Goal: Complete application form

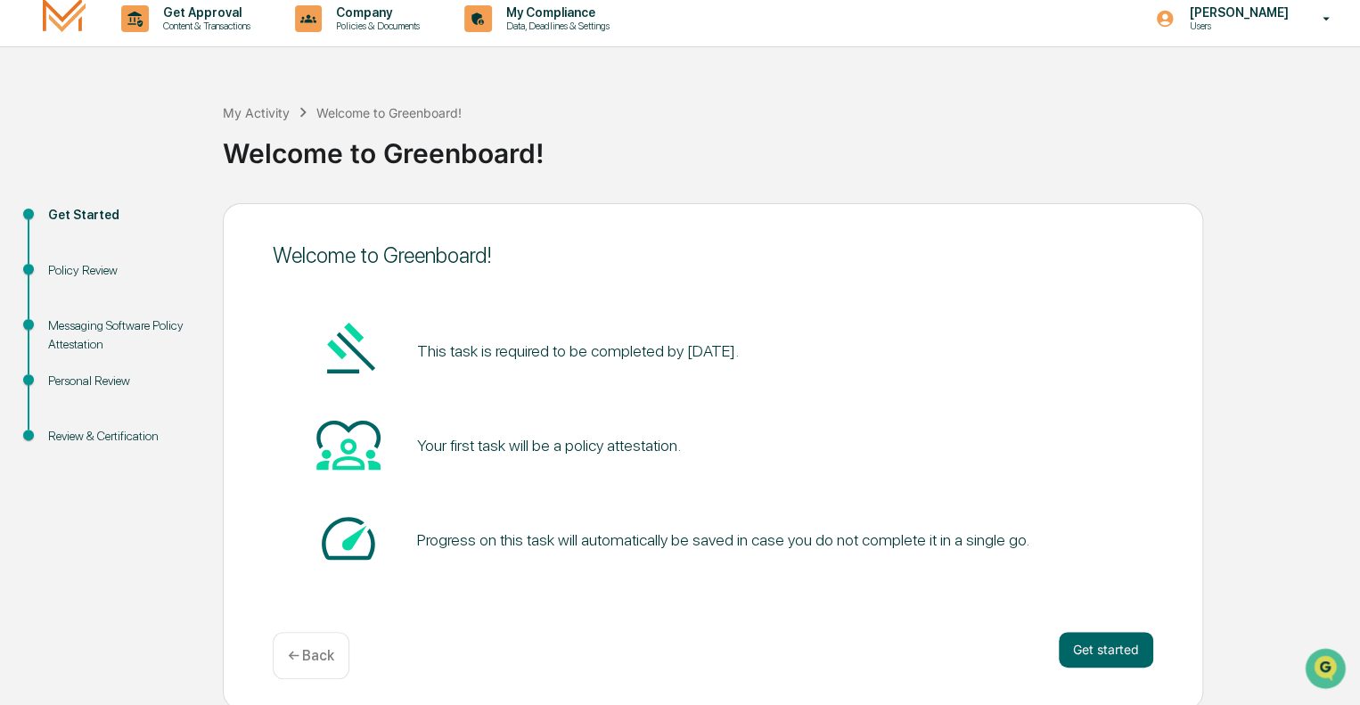
scroll to position [12, 0]
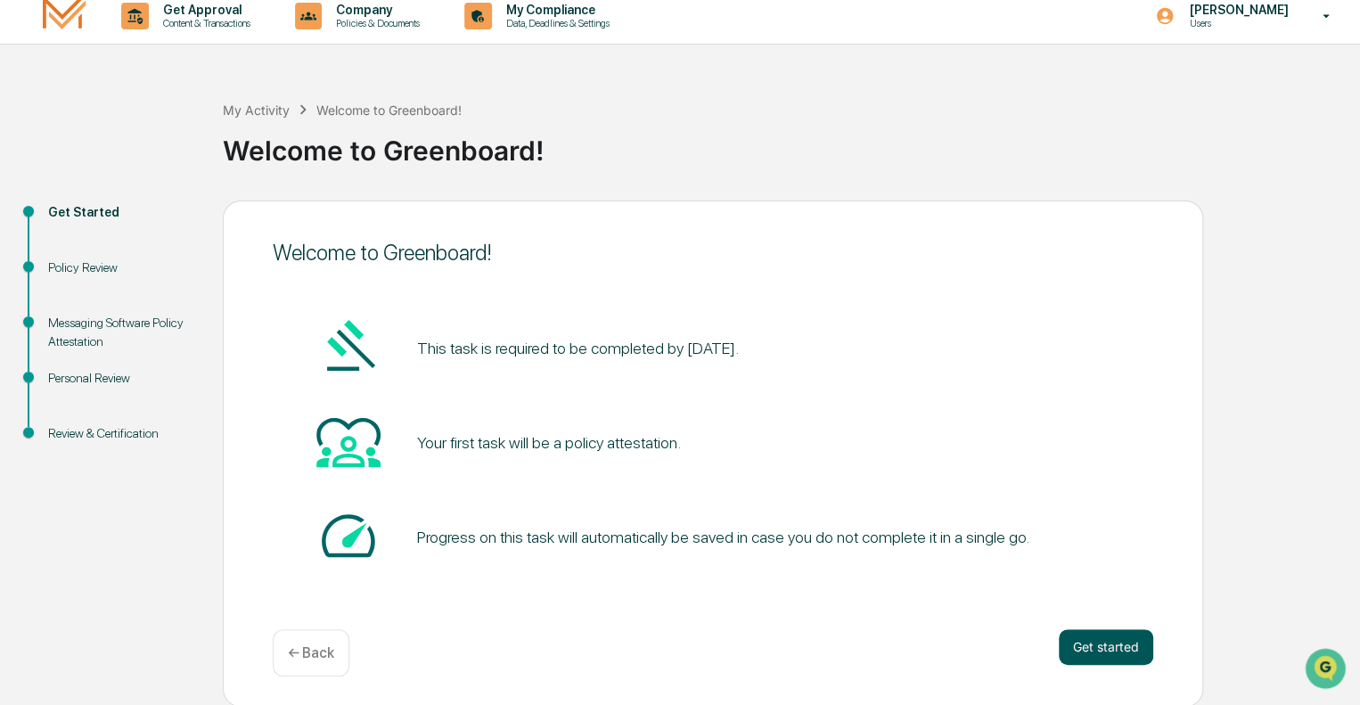
click at [1102, 644] on button "Get started" at bounding box center [1106, 647] width 94 height 36
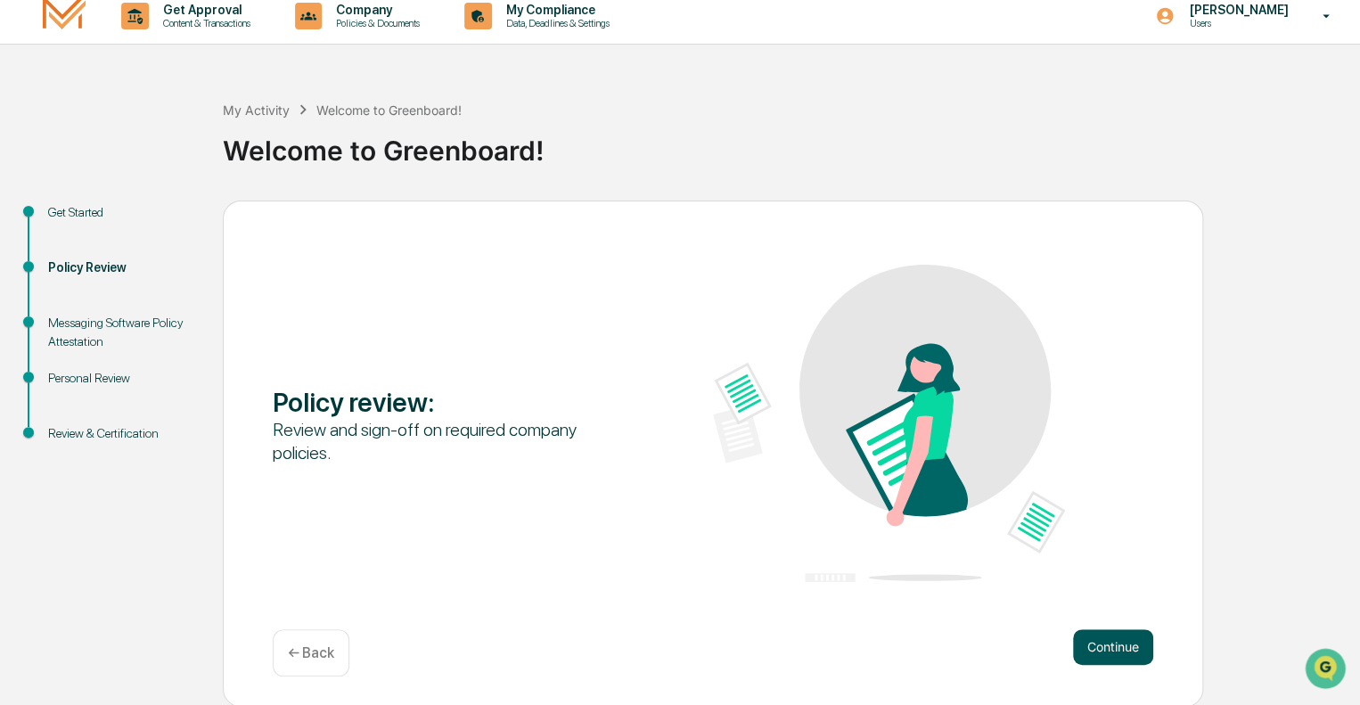
click at [1108, 645] on button "Continue" at bounding box center [1113, 647] width 80 height 36
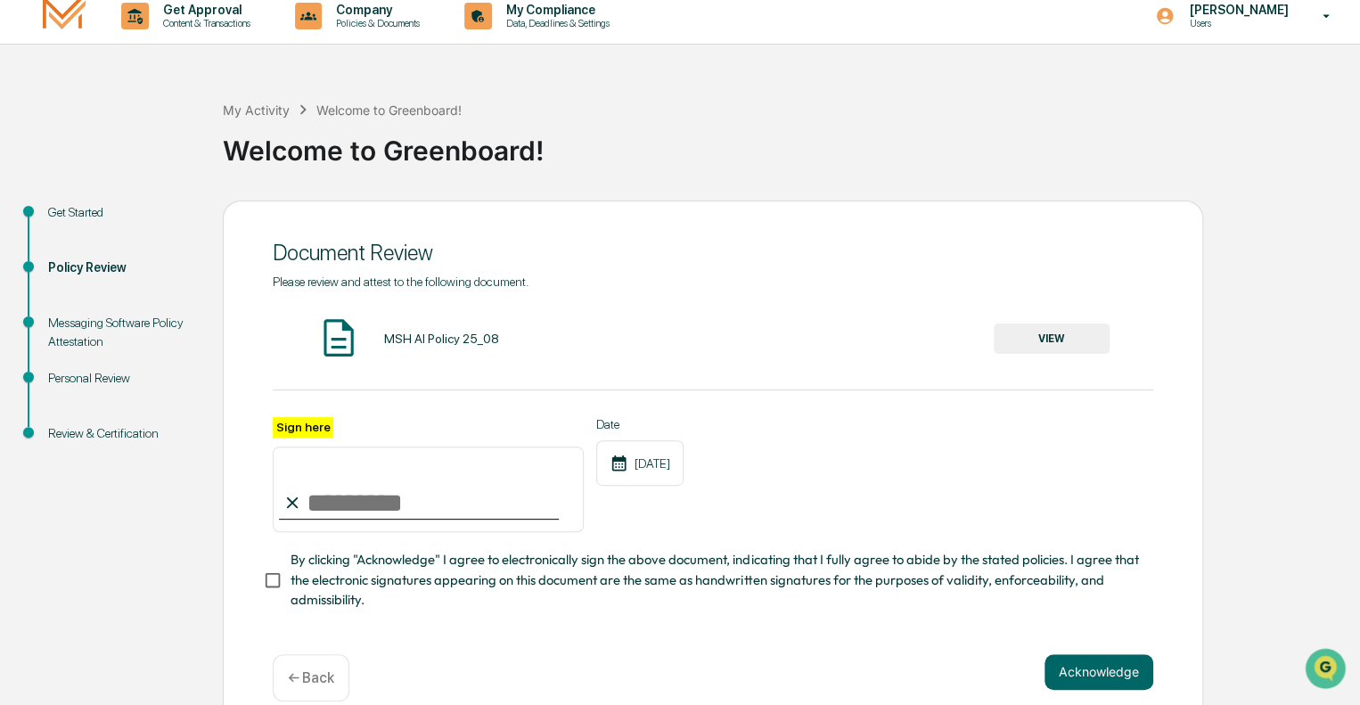
click at [383, 495] on input "Sign here" at bounding box center [428, 489] width 311 height 86
type input "**********"
click at [683, 478] on div "09/16/2025" at bounding box center [639, 462] width 87 height 45
click at [1057, 332] on button "VIEW" at bounding box center [1052, 338] width 116 height 30
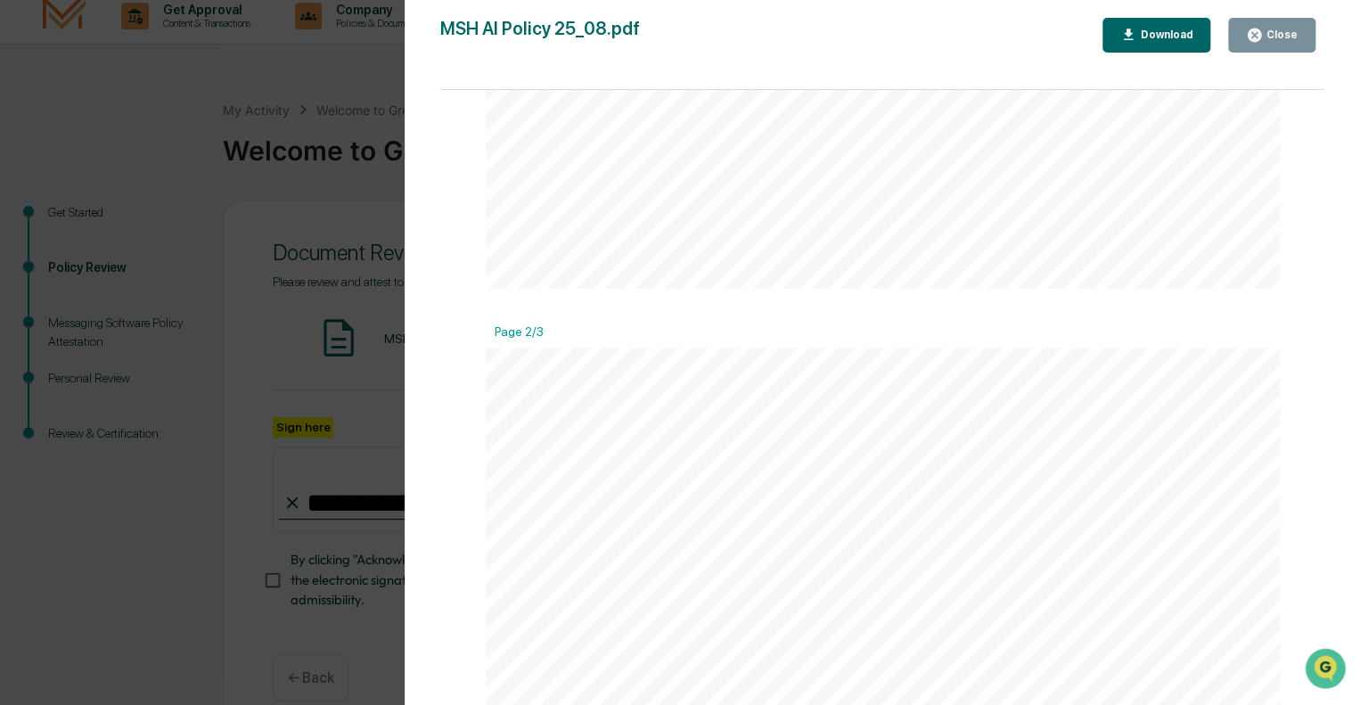
scroll to position [1158, 0]
click at [1292, 29] on div "Close" at bounding box center [1280, 35] width 35 height 12
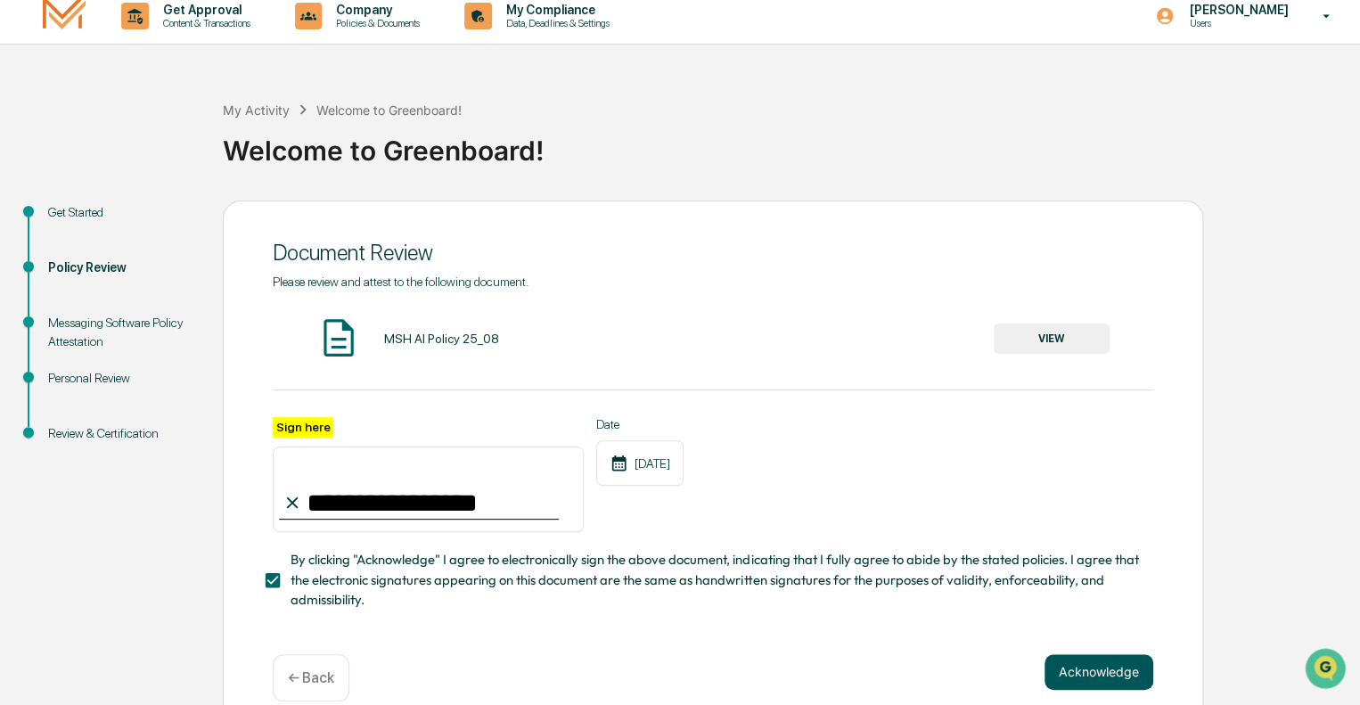
click at [1101, 681] on button "Acknowledge" at bounding box center [1098, 672] width 109 height 36
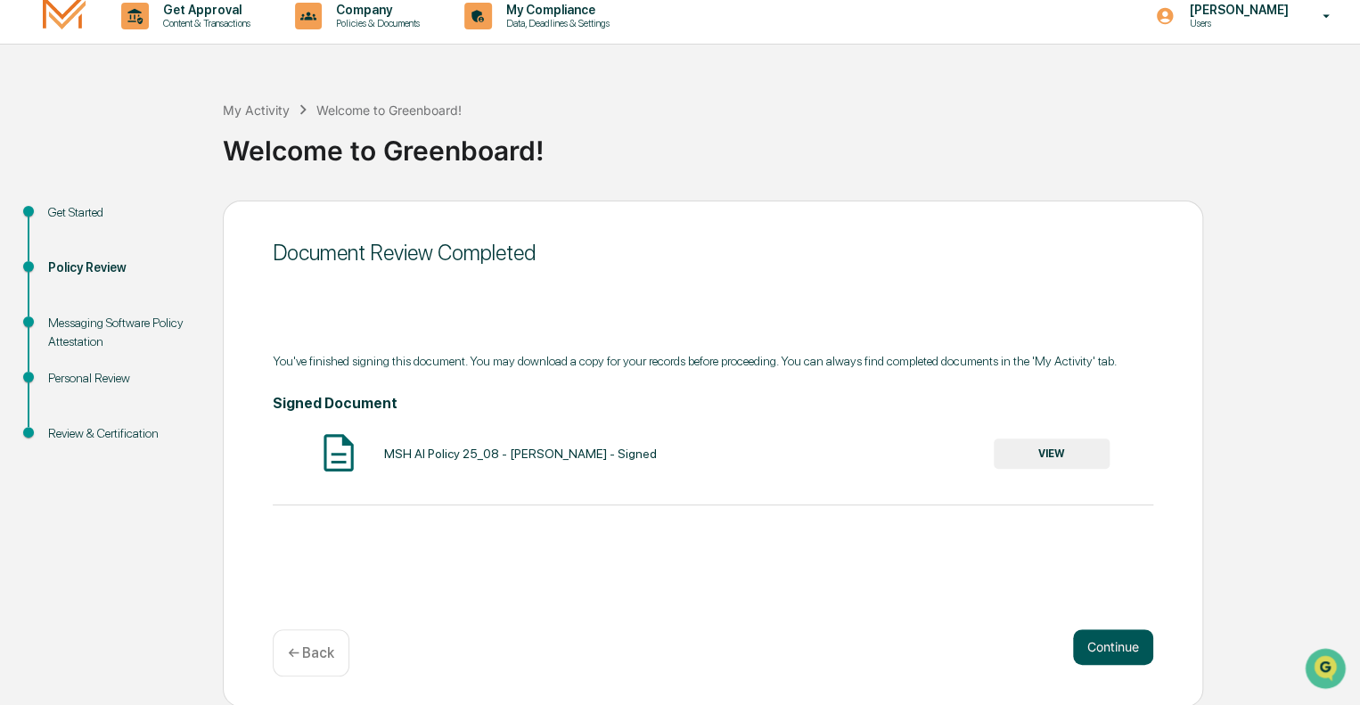
click at [1116, 650] on button "Continue" at bounding box center [1113, 647] width 80 height 36
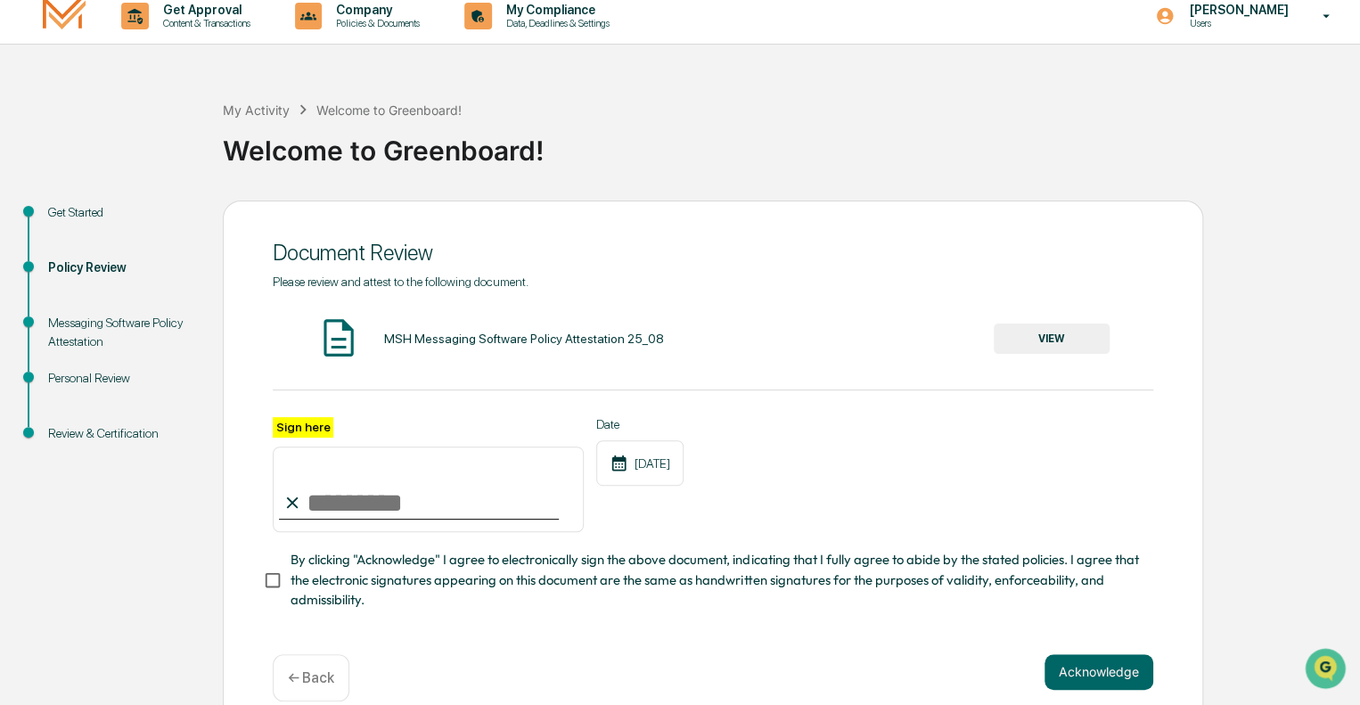
click at [1048, 340] on button "VIEW" at bounding box center [1052, 338] width 116 height 30
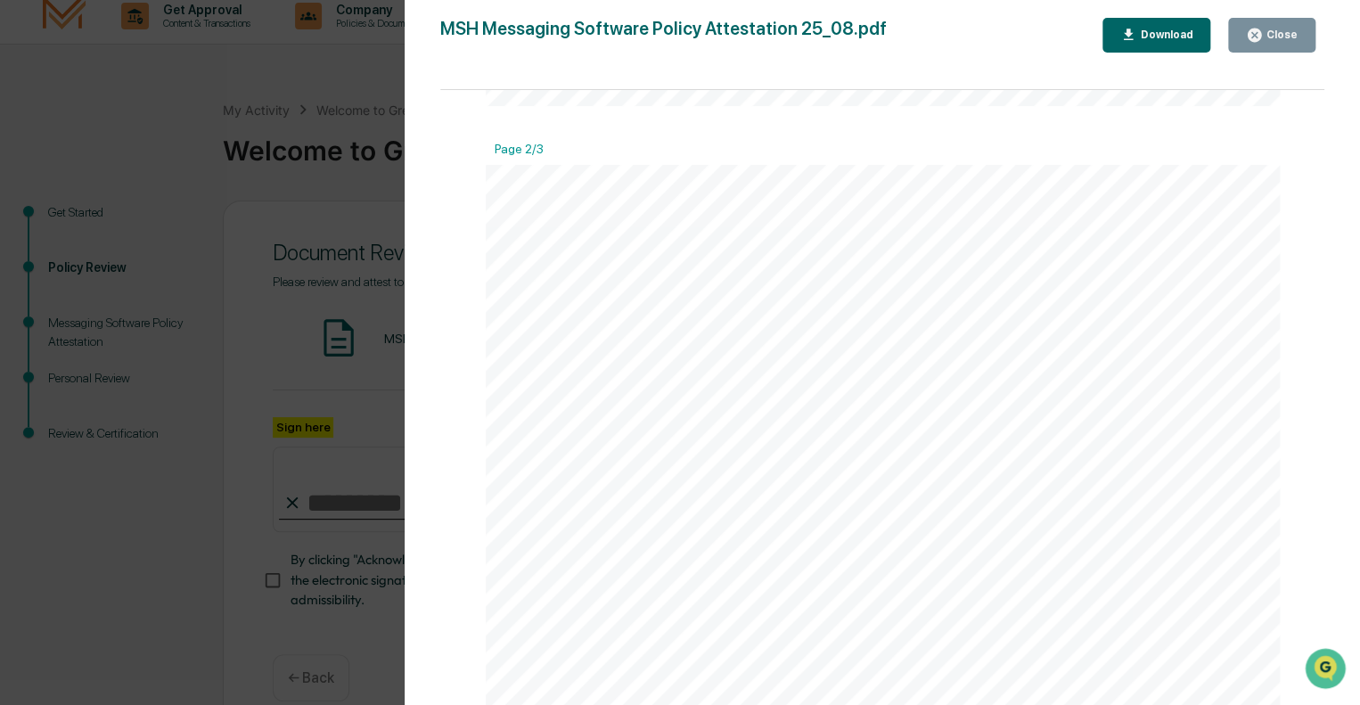
scroll to position [1247, 0]
click at [1271, 36] on div "Close" at bounding box center [1280, 35] width 35 height 12
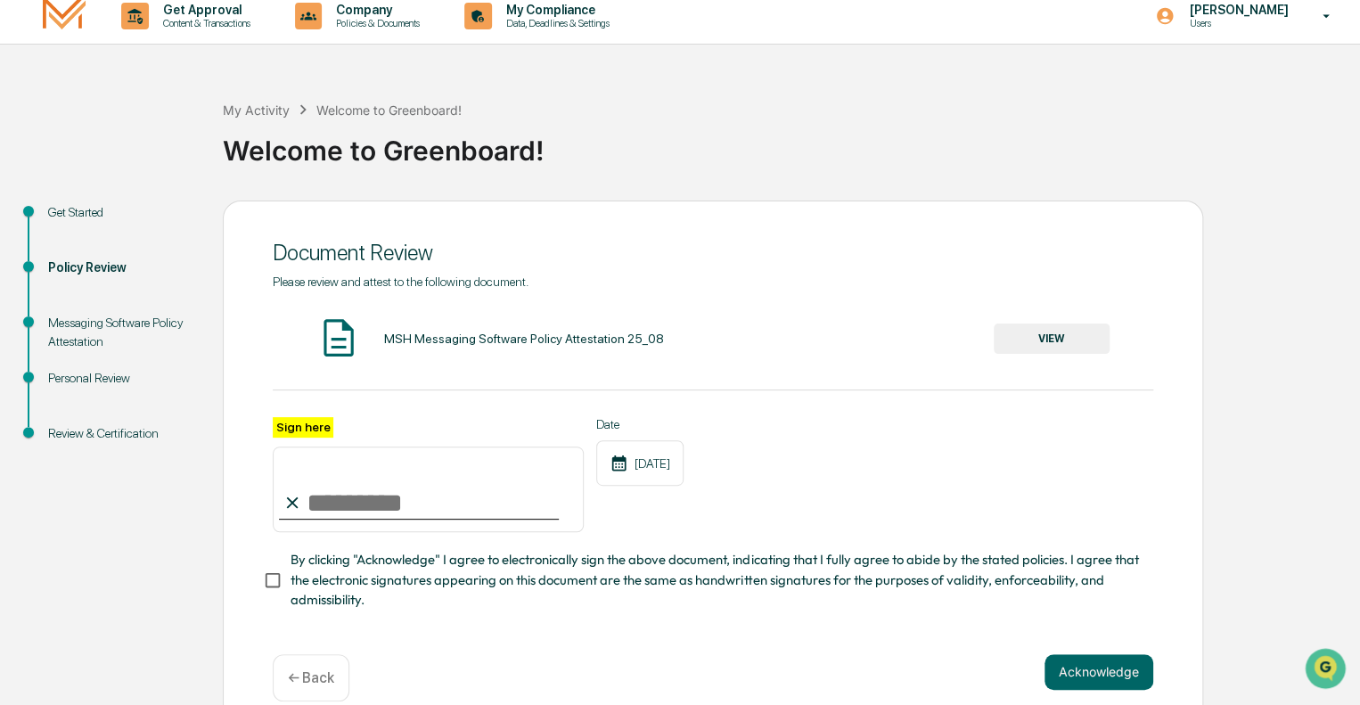
click at [328, 509] on input "Sign here" at bounding box center [428, 489] width 311 height 86
type input "**********"
click at [609, 636] on div "**********" at bounding box center [713, 455] width 880 height 363
click at [1092, 682] on button "Acknowledge" at bounding box center [1098, 672] width 109 height 36
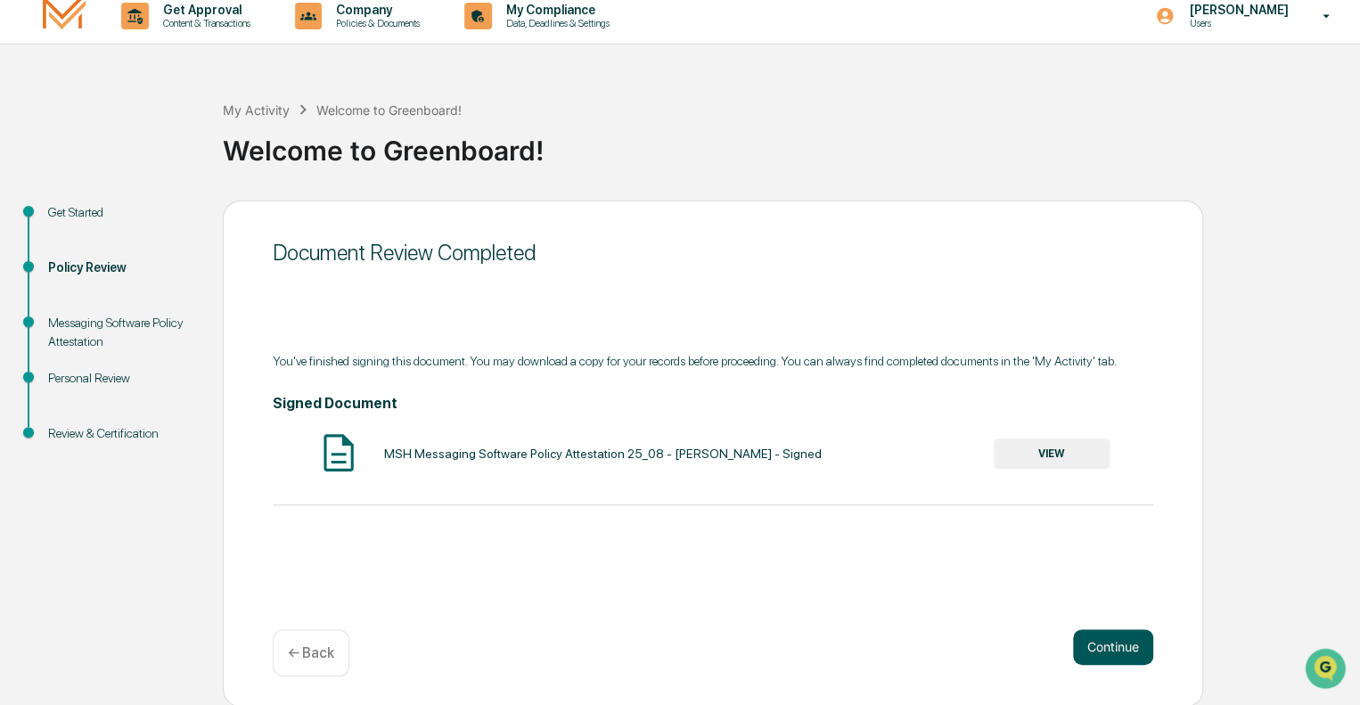
click at [1116, 642] on button "Continue" at bounding box center [1113, 647] width 80 height 36
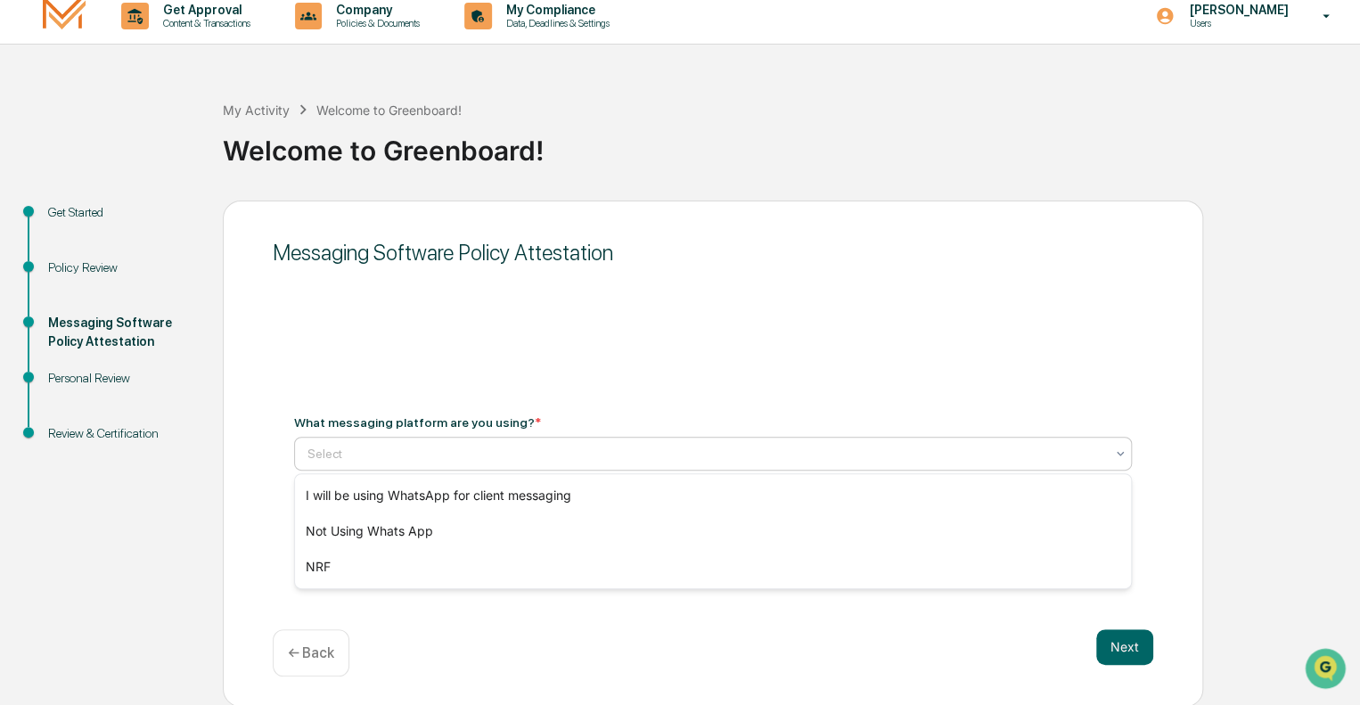
click at [367, 455] on div at bounding box center [705, 454] width 797 height 18
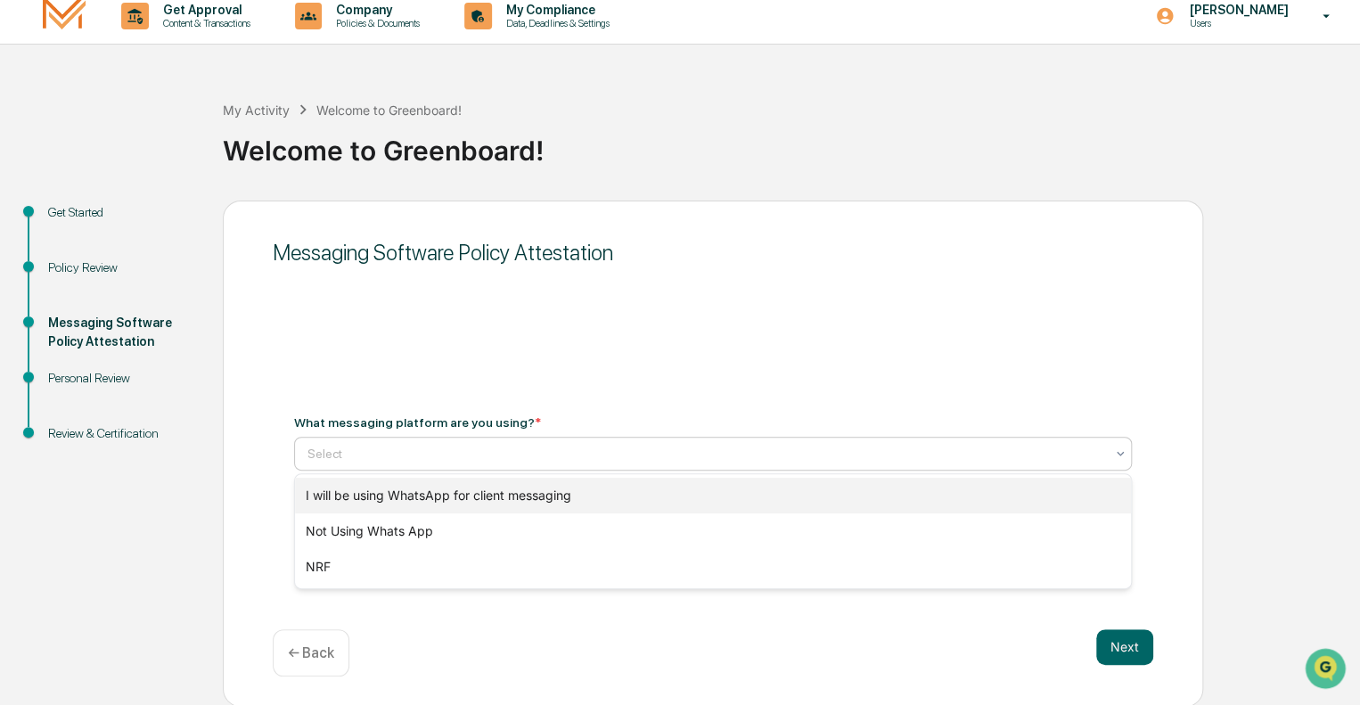
click at [372, 501] on div "I will be using WhatsApp for client messaging" at bounding box center [713, 496] width 836 height 36
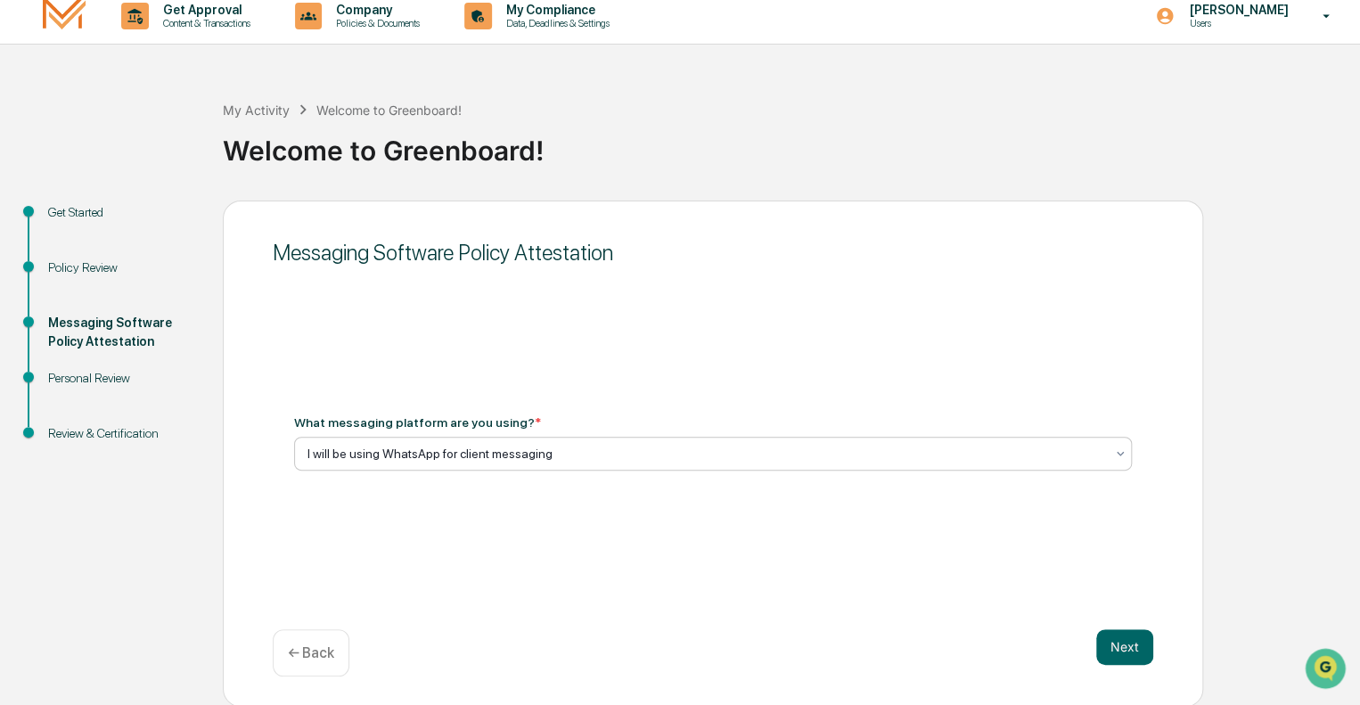
click at [702, 453] on div at bounding box center [705, 454] width 797 height 18
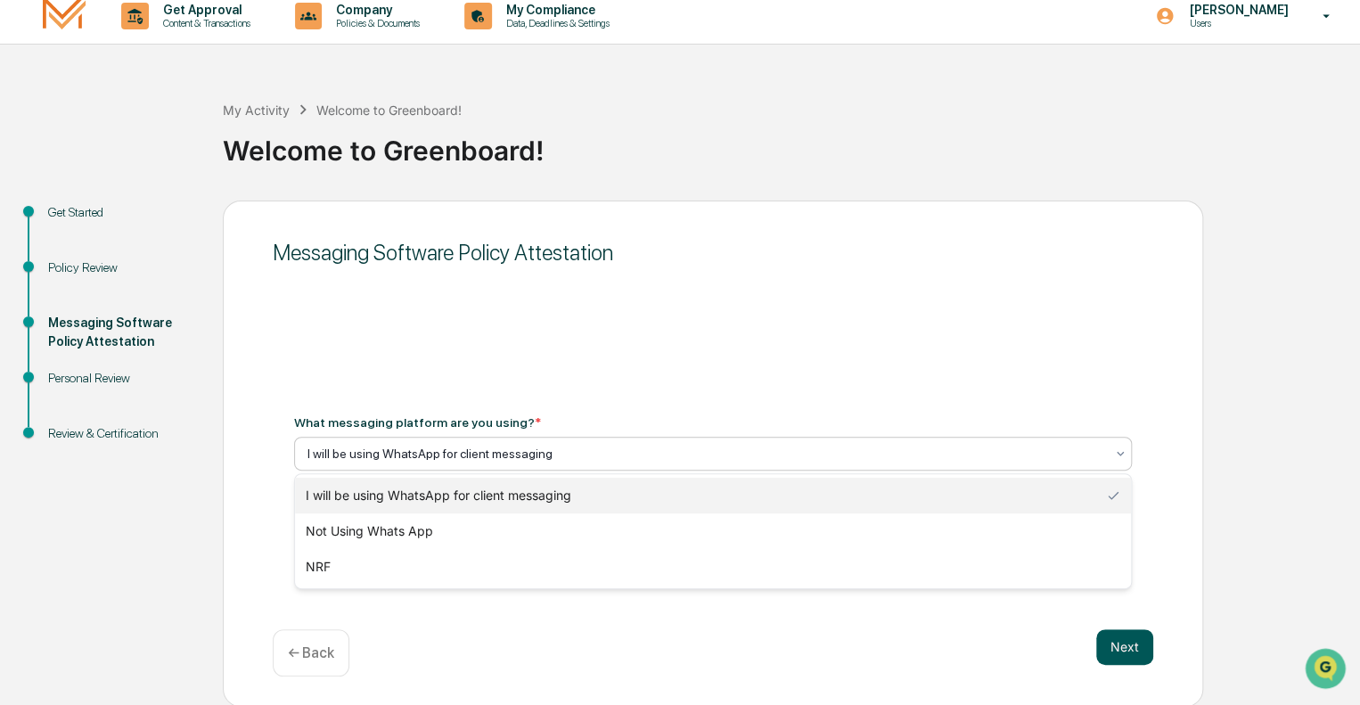
click at [1127, 644] on button "Next" at bounding box center [1124, 647] width 57 height 36
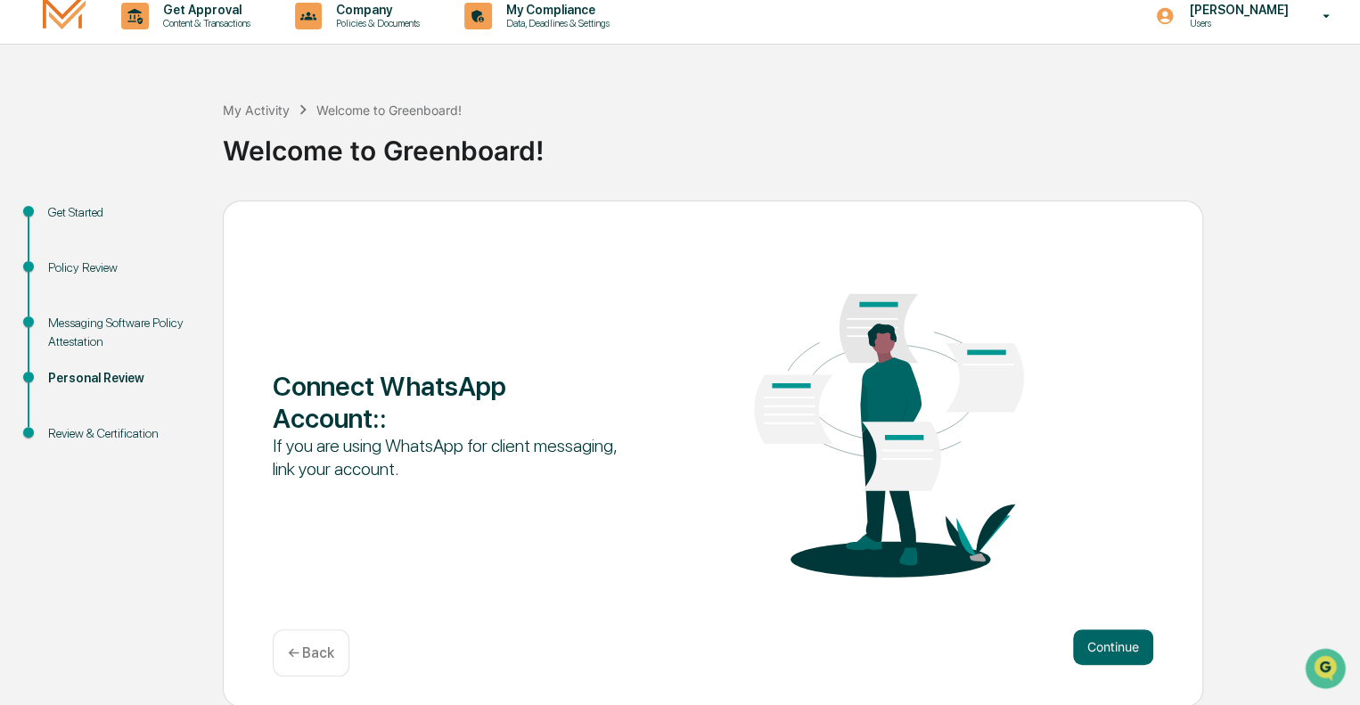
scroll to position [13, 0]
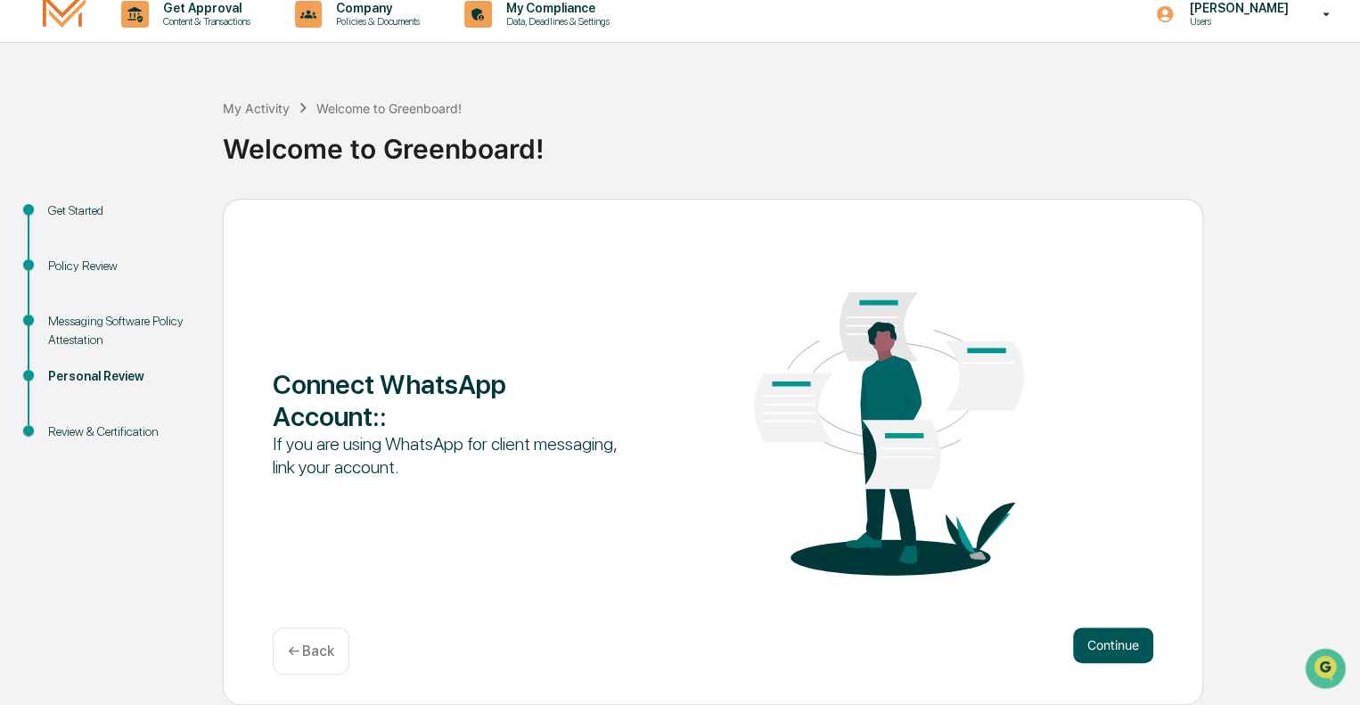
click at [1115, 645] on button "Continue" at bounding box center [1113, 645] width 80 height 36
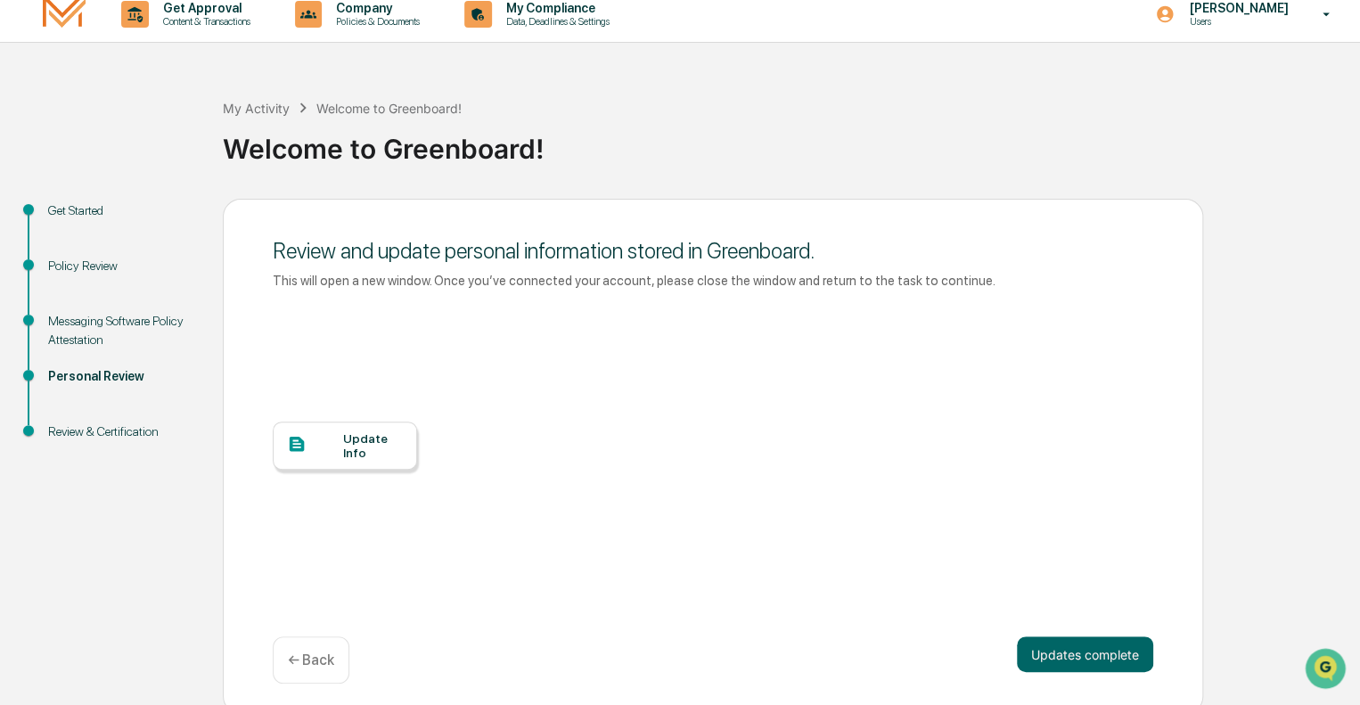
click at [349, 445] on div "Update Info" at bounding box center [373, 445] width 60 height 29
click at [1111, 654] on button "Updates complete" at bounding box center [1085, 654] width 136 height 36
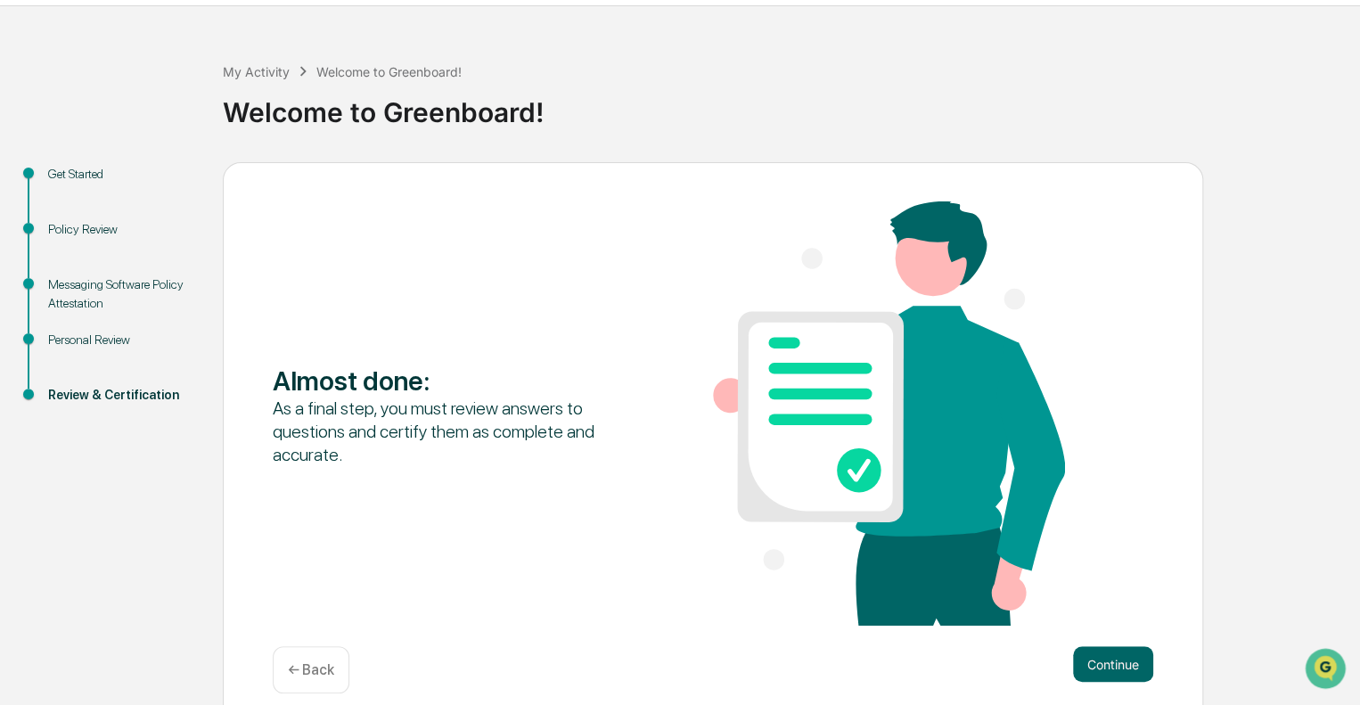
scroll to position [69, 0]
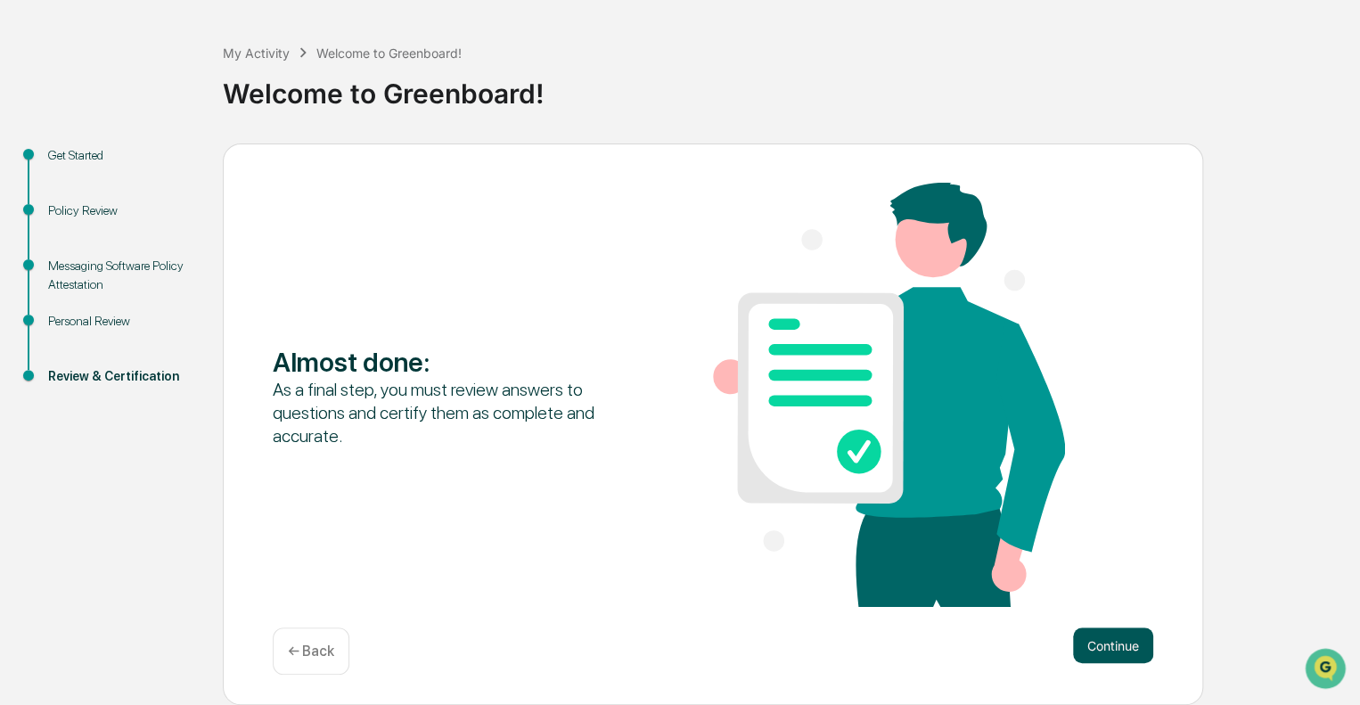
click at [1117, 651] on button "Continue" at bounding box center [1113, 645] width 80 height 36
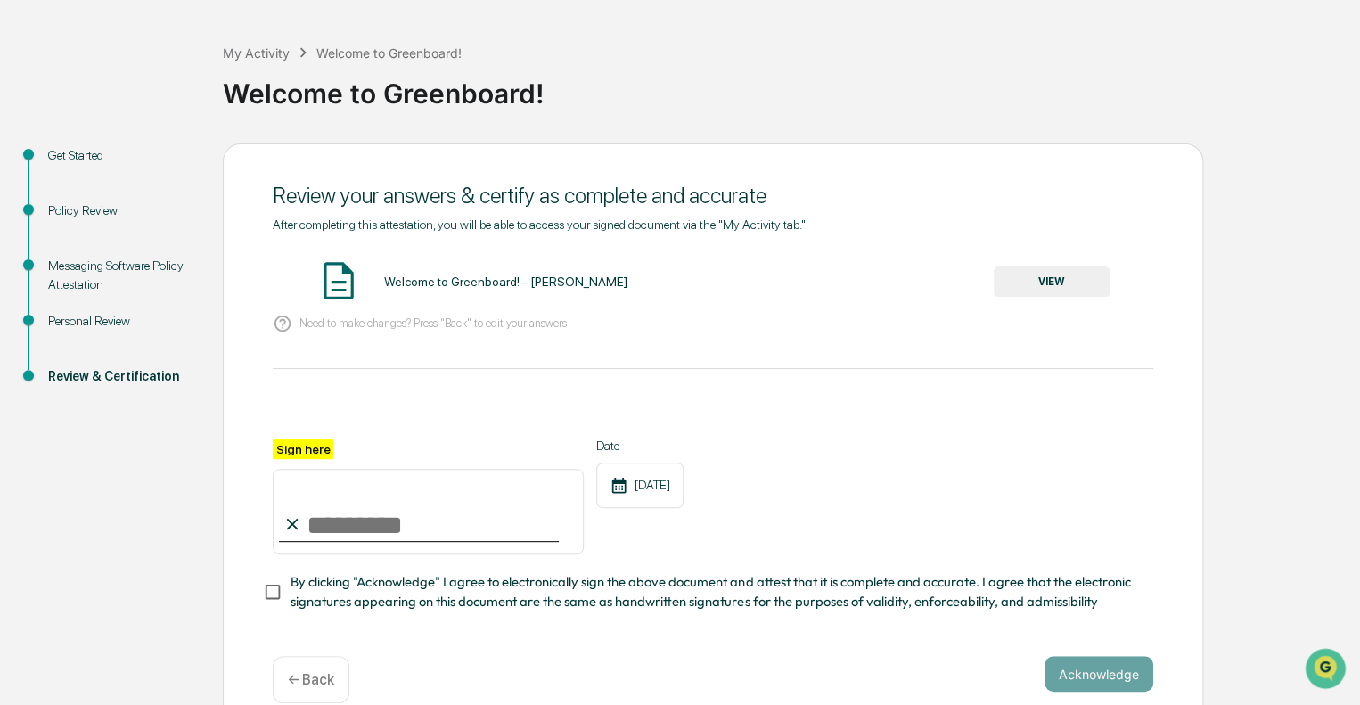
click at [1068, 284] on button "VIEW" at bounding box center [1052, 281] width 116 height 30
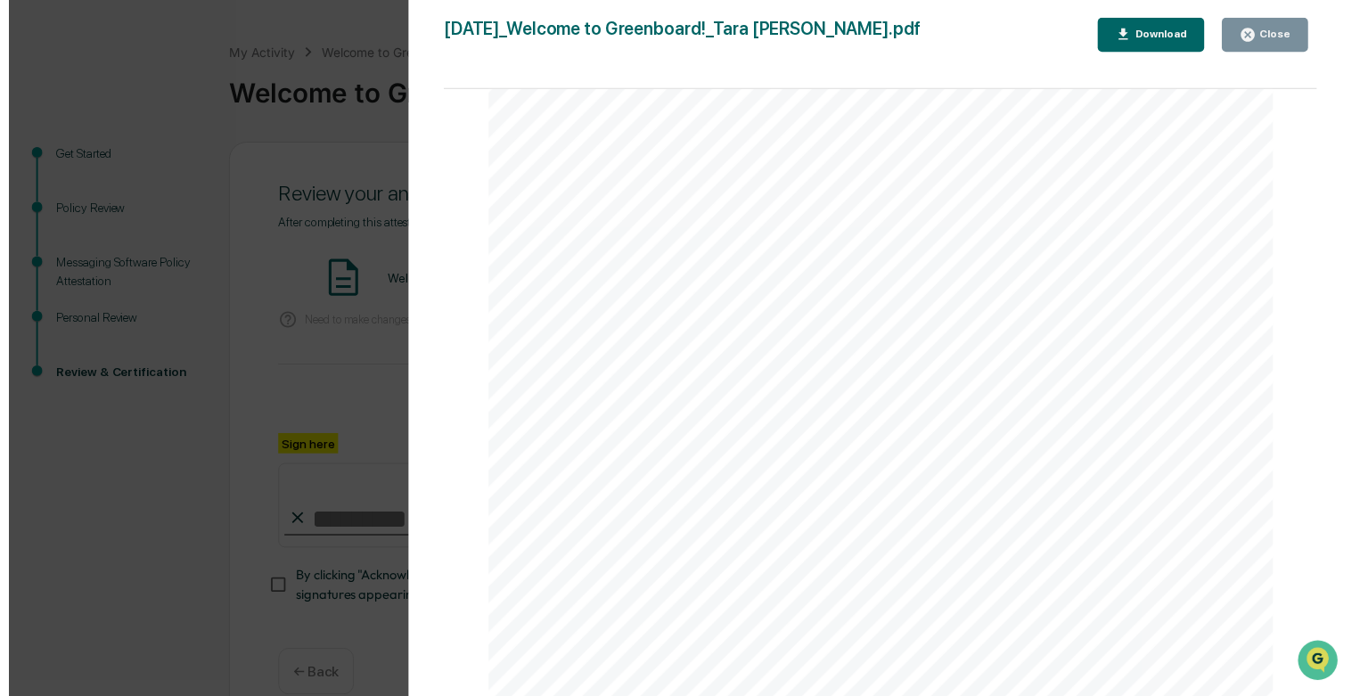
scroll to position [1732, 0]
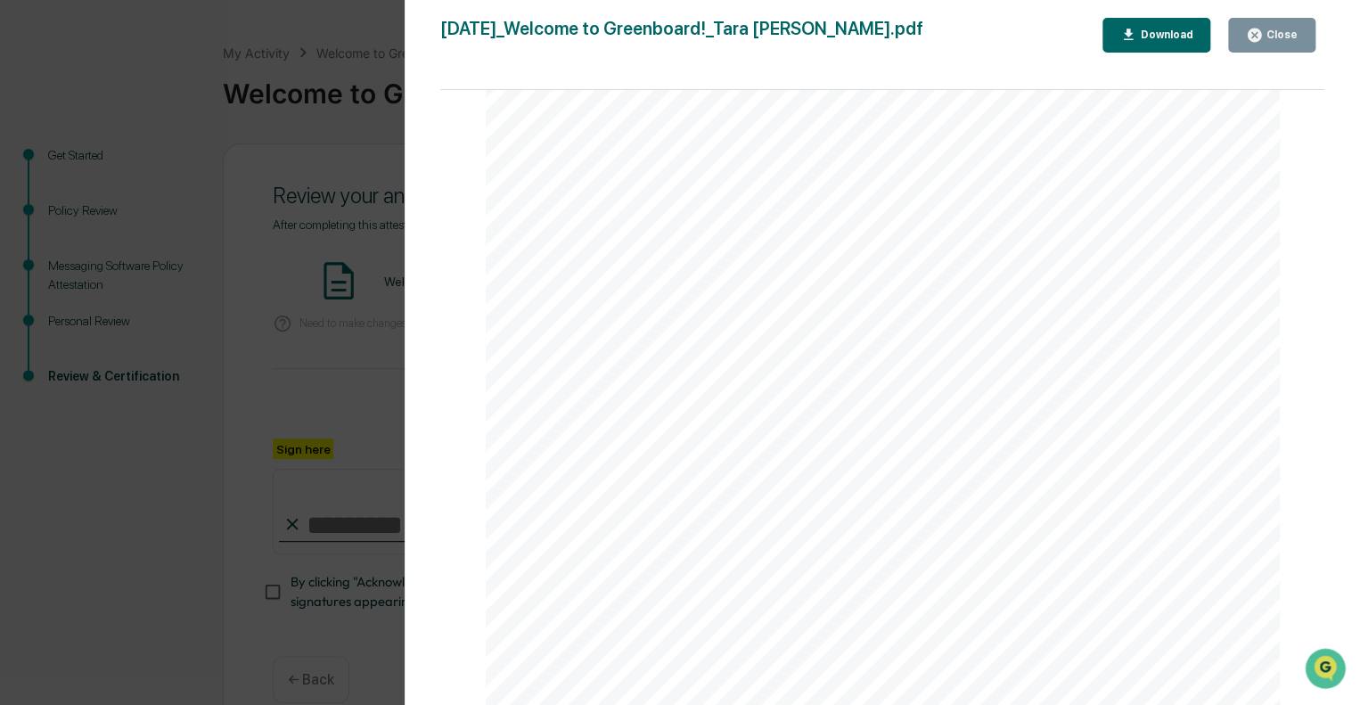
click at [1297, 39] on button "Close" at bounding box center [1271, 35] width 87 height 35
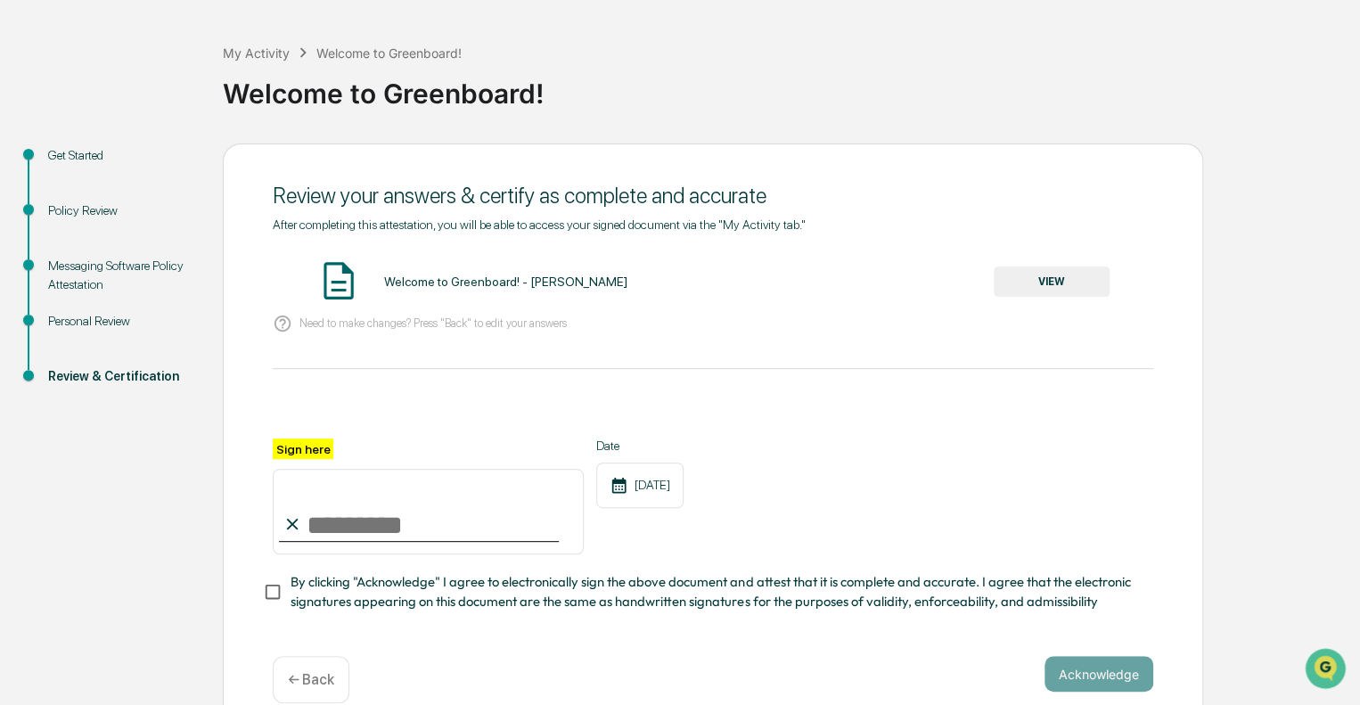
click at [432, 524] on input "Sign here" at bounding box center [428, 512] width 311 height 86
type input "**********"
click at [486, 401] on div at bounding box center [713, 417] width 880 height 43
click at [1099, 682] on button "Acknowledge" at bounding box center [1098, 674] width 109 height 36
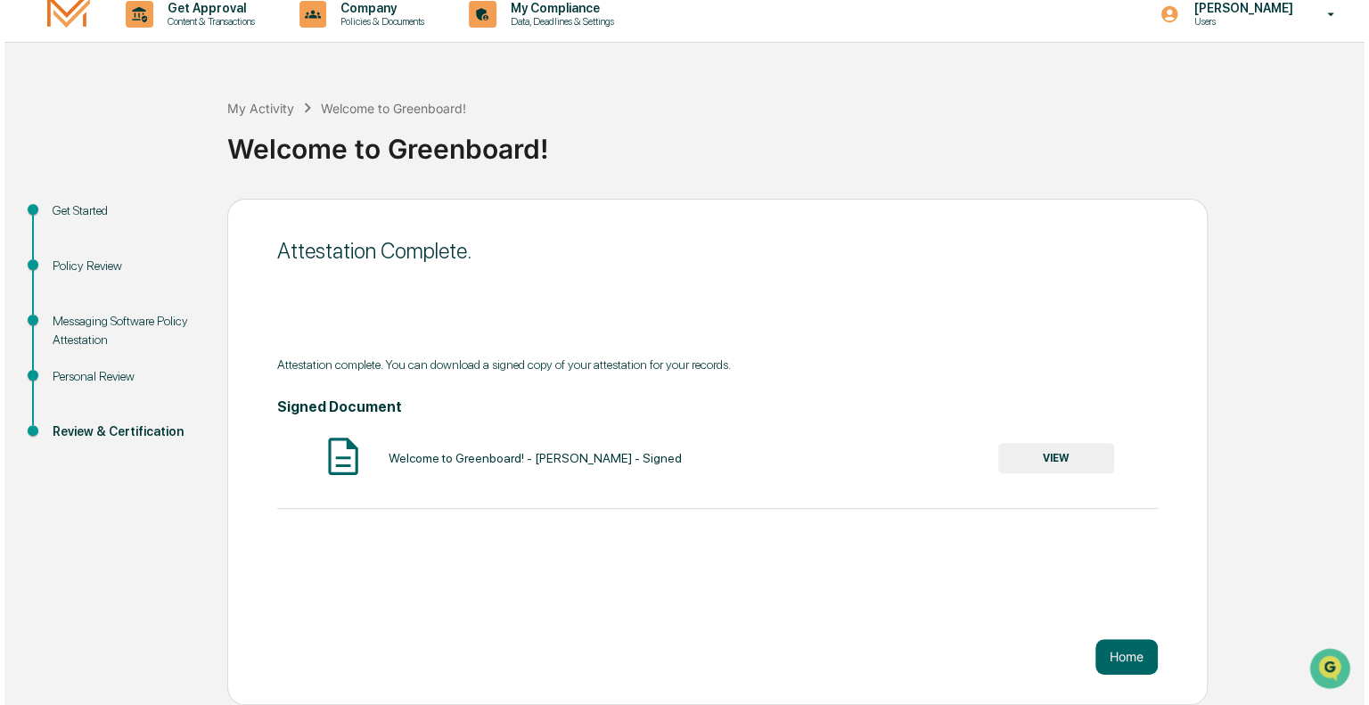
scroll to position [0, 0]
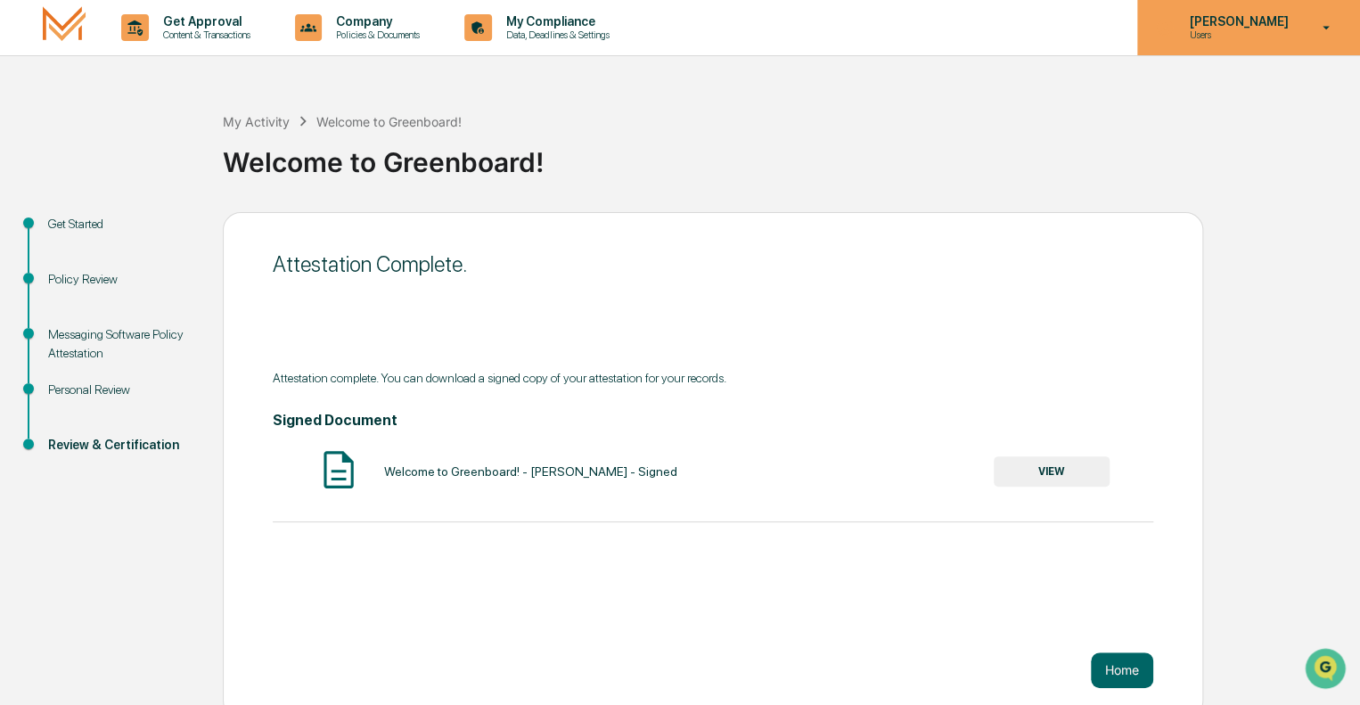
click at [1308, 28] on div "Tara Kreizenbeck Users" at bounding box center [1248, 27] width 223 height 55
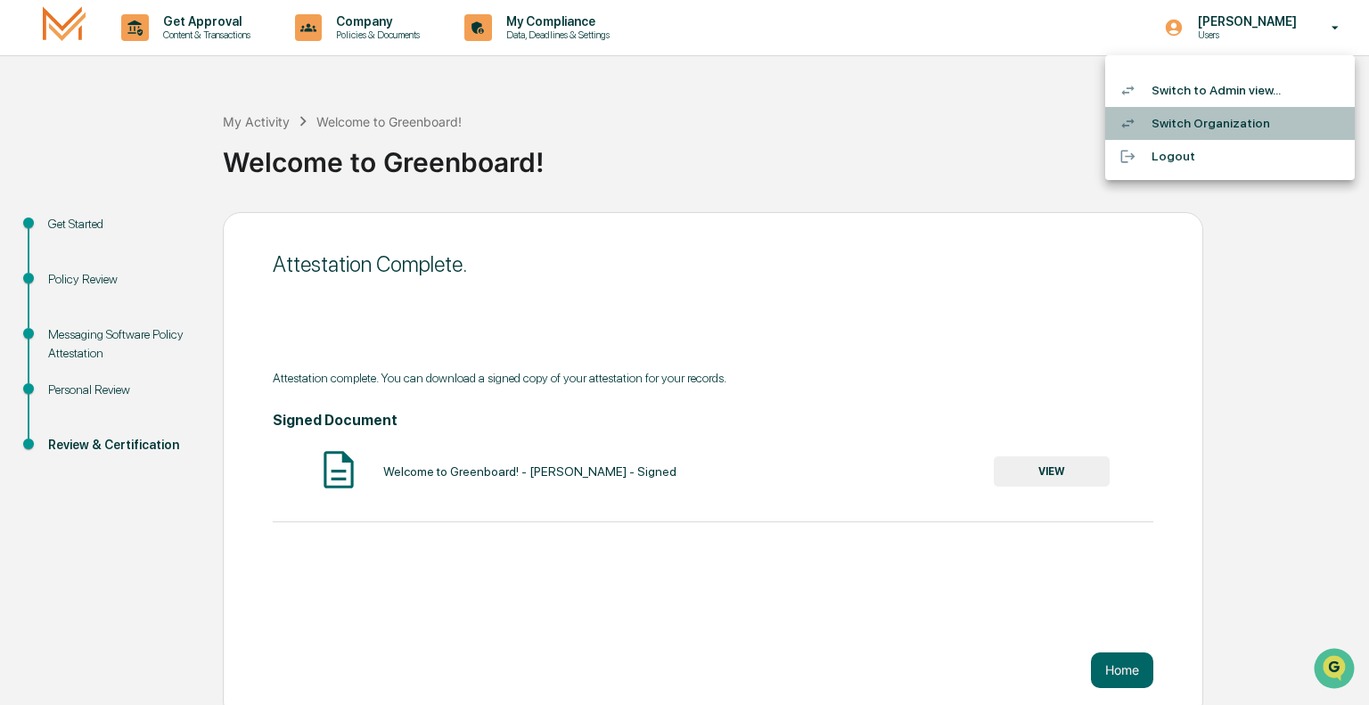
click at [1251, 118] on li "Switch Organization" at bounding box center [1229, 123] width 249 height 33
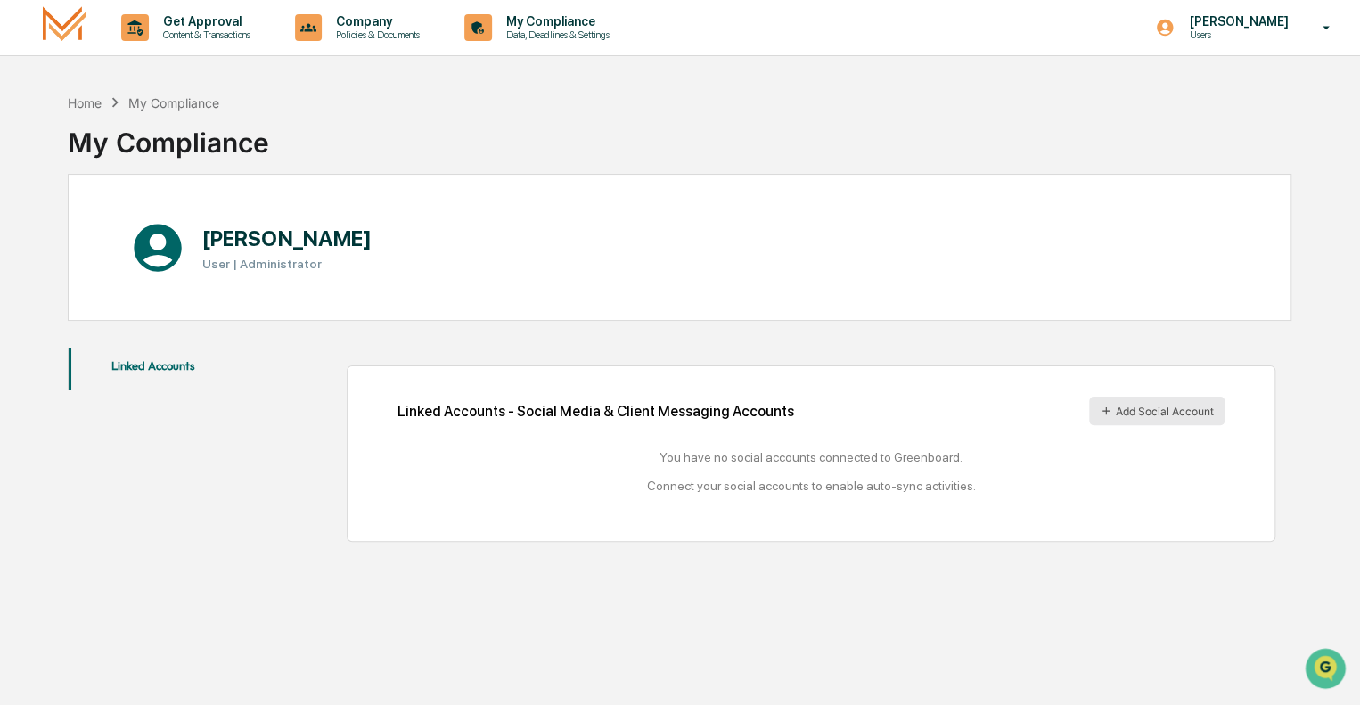
click at [1177, 409] on button "Add Social Account" at bounding box center [1156, 411] width 135 height 29
click at [1169, 410] on button "Add Social Account" at bounding box center [1156, 411] width 135 height 29
